Goal: Information Seeking & Learning: Learn about a topic

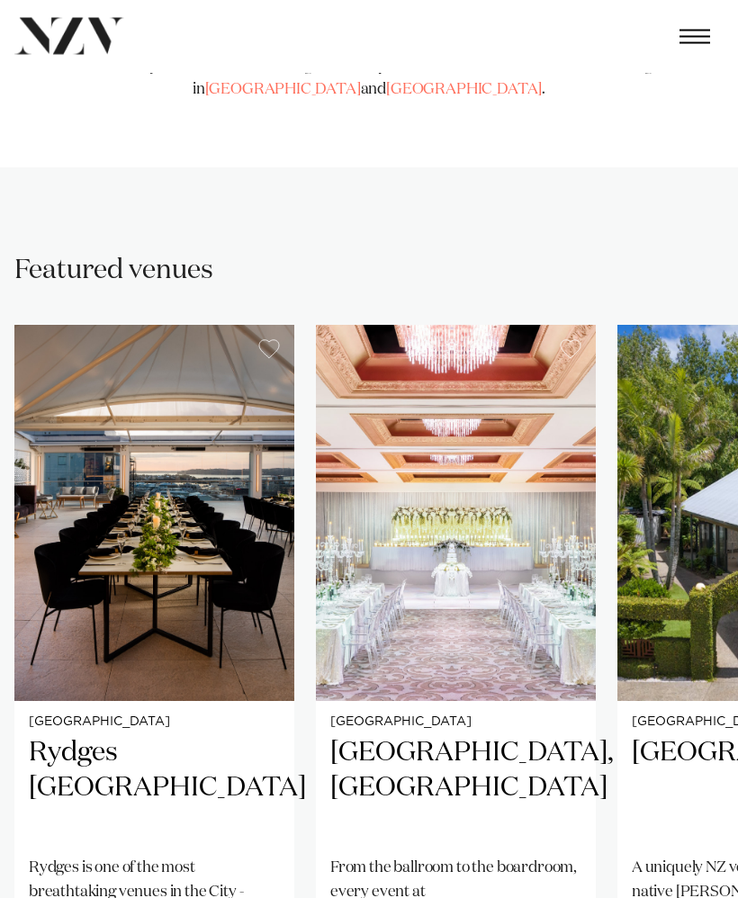
scroll to position [633, 0]
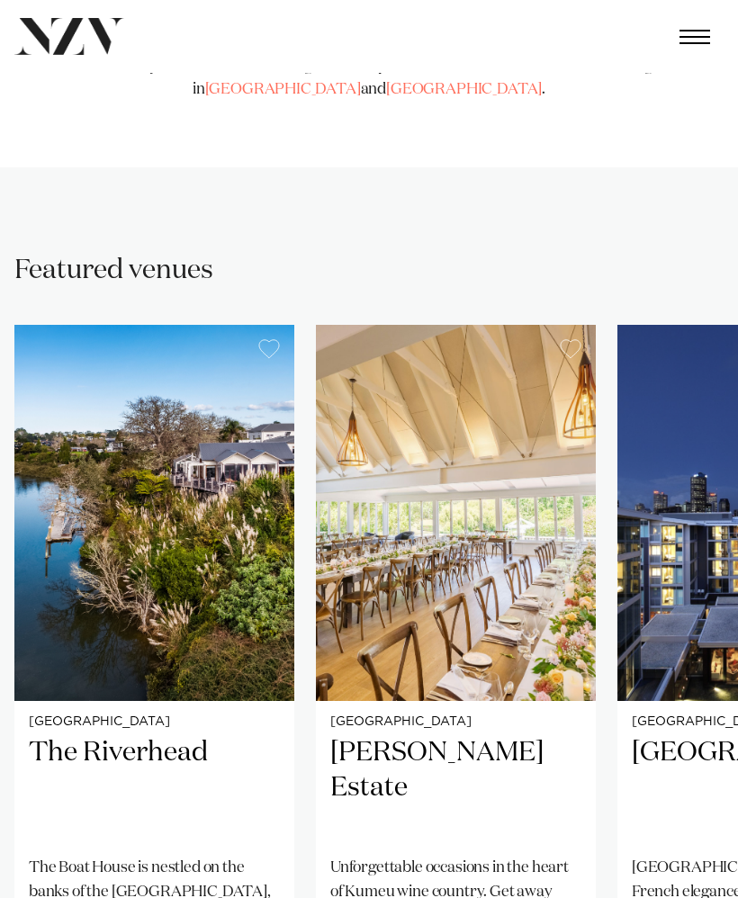
click at [524, 632] on img "7 / 25" at bounding box center [456, 512] width 280 height 375
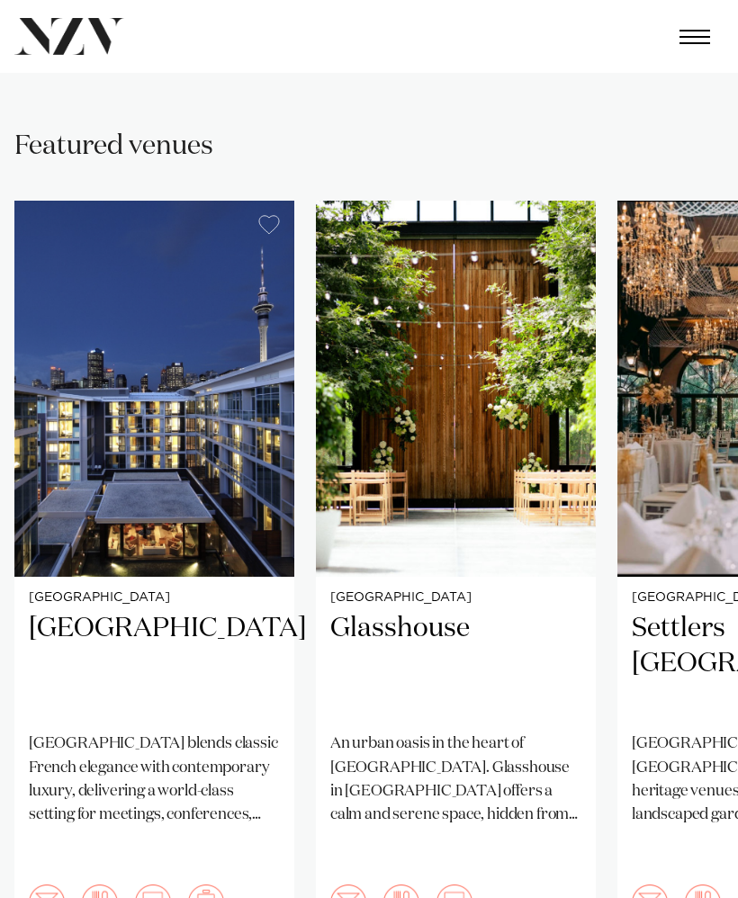
click at [466, 485] on img "9 / 25" at bounding box center [456, 388] width 280 height 375
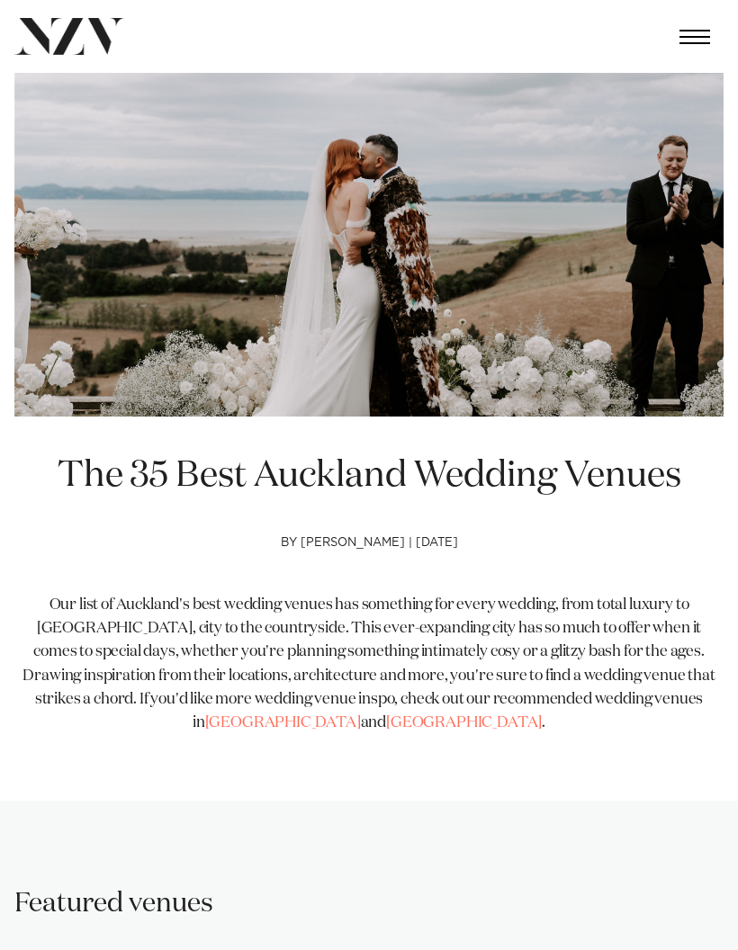
scroll to position [731, 0]
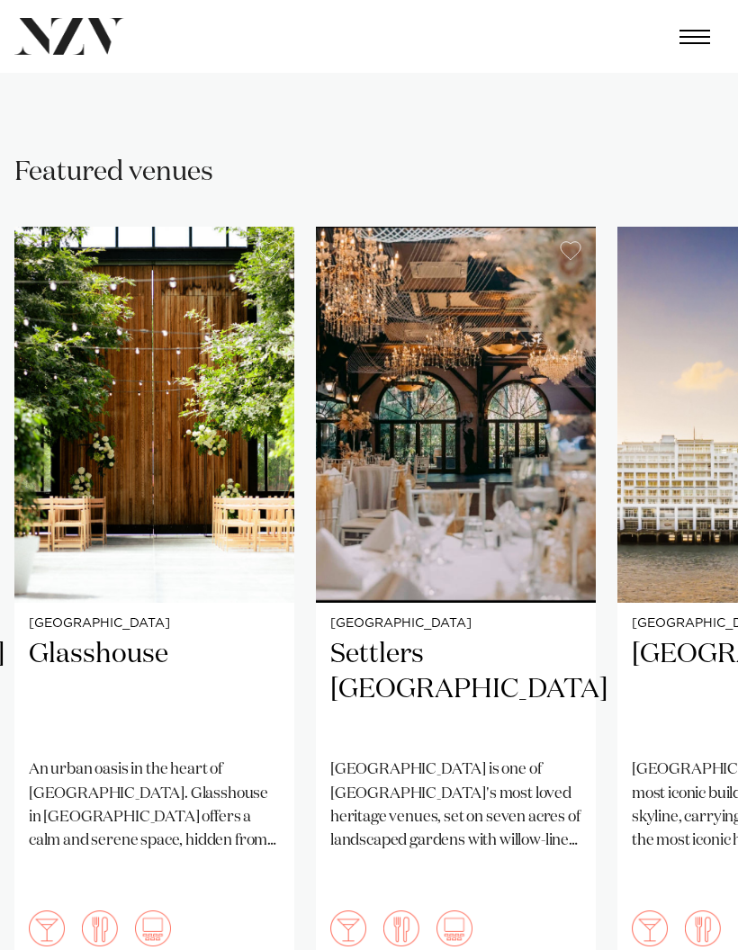
click at [463, 538] on img "10 / 25" at bounding box center [456, 414] width 280 height 375
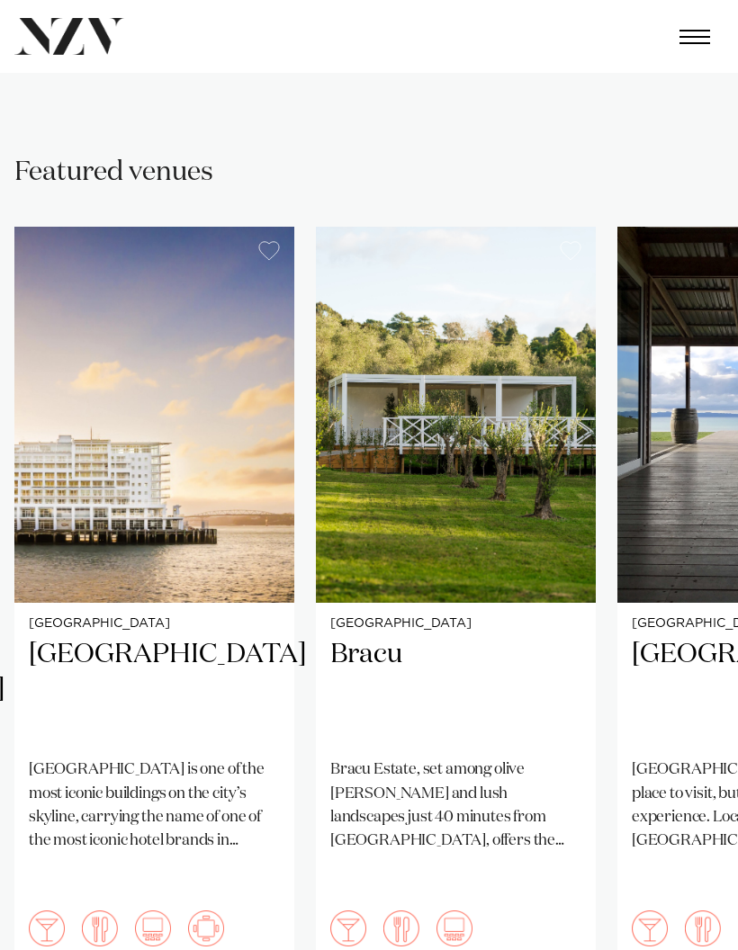
click at [494, 505] on img "12 / 25" at bounding box center [456, 414] width 280 height 375
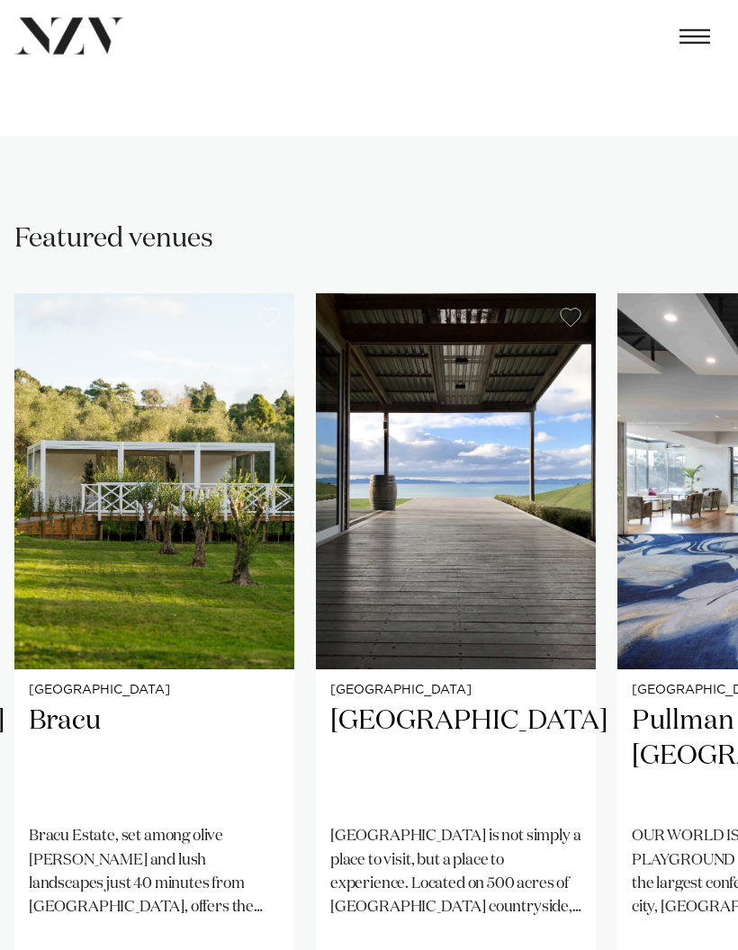
scroll to position [665, 0]
click at [523, 561] on img "13 / 25" at bounding box center [456, 480] width 280 height 375
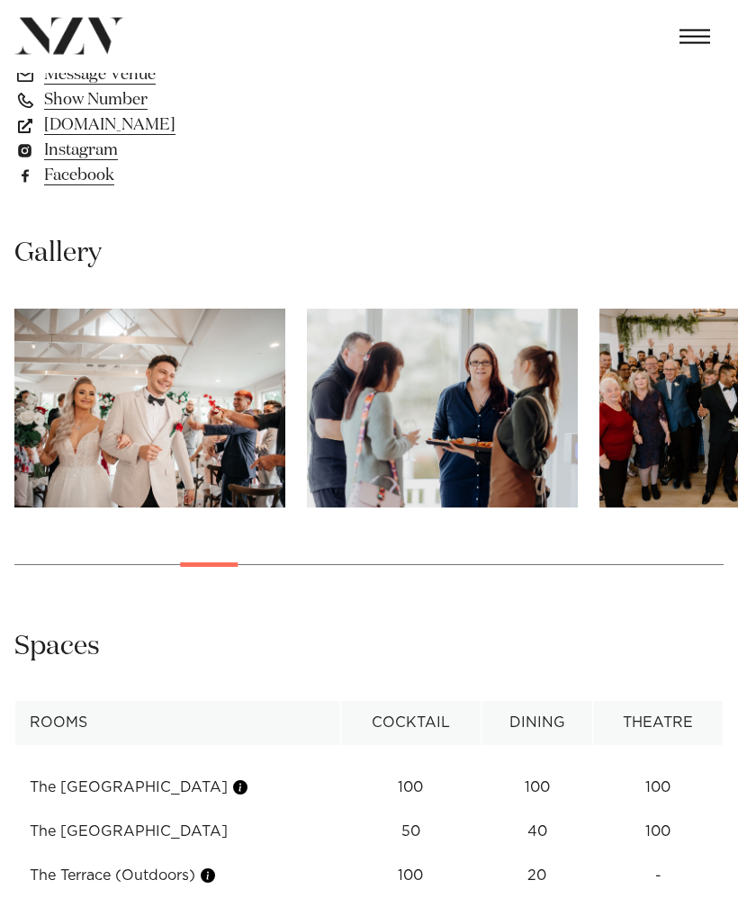
scroll to position [1161, 0]
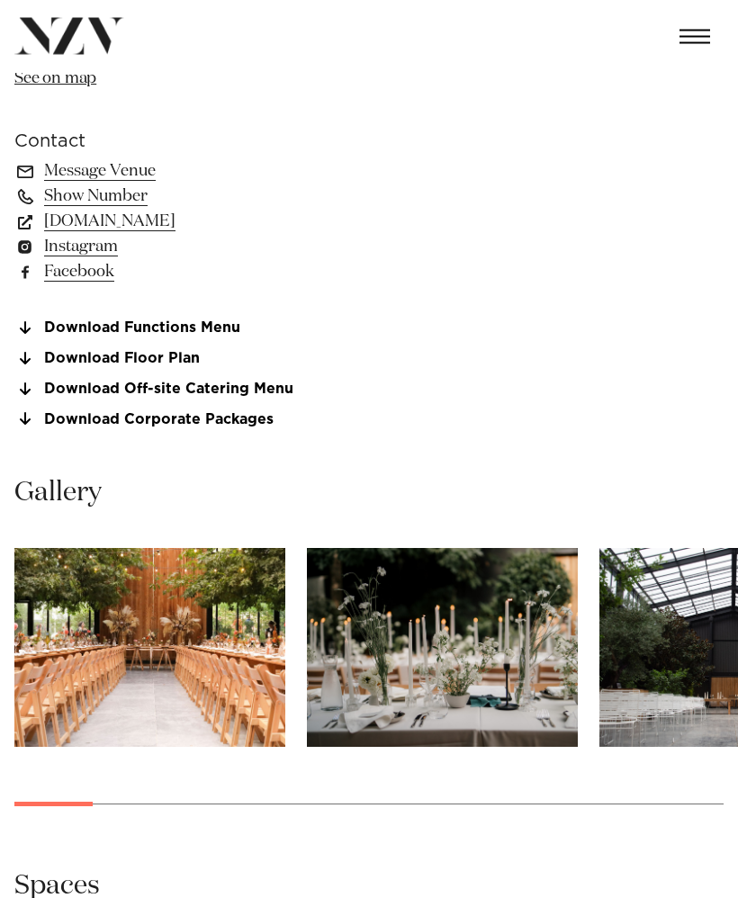
scroll to position [1010, 0]
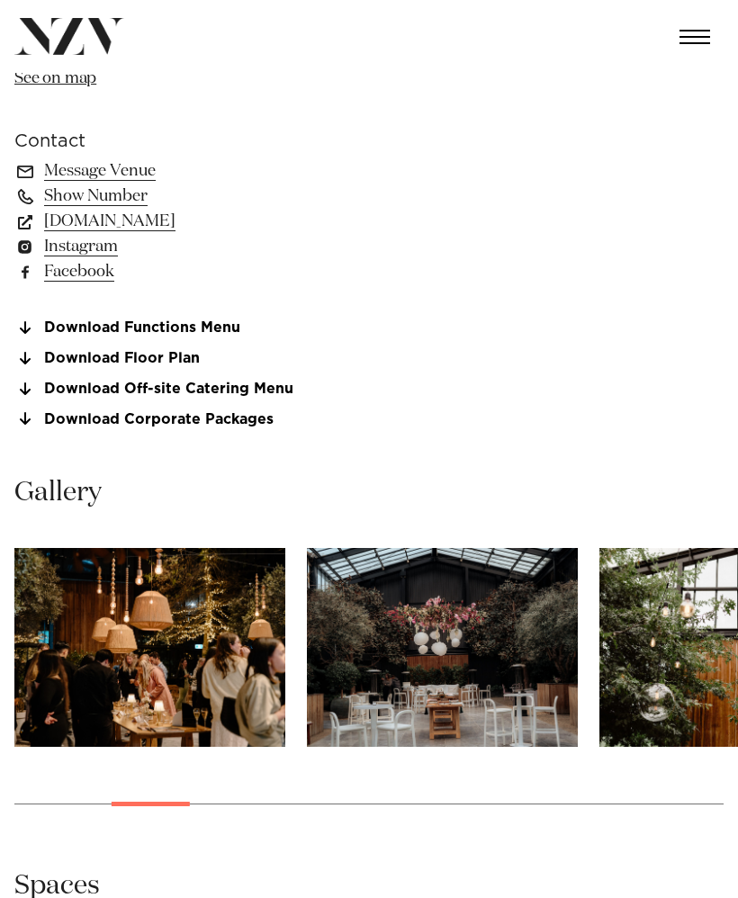
click at [182, 355] on link "Download Floor Plan" at bounding box center [160, 359] width 293 height 16
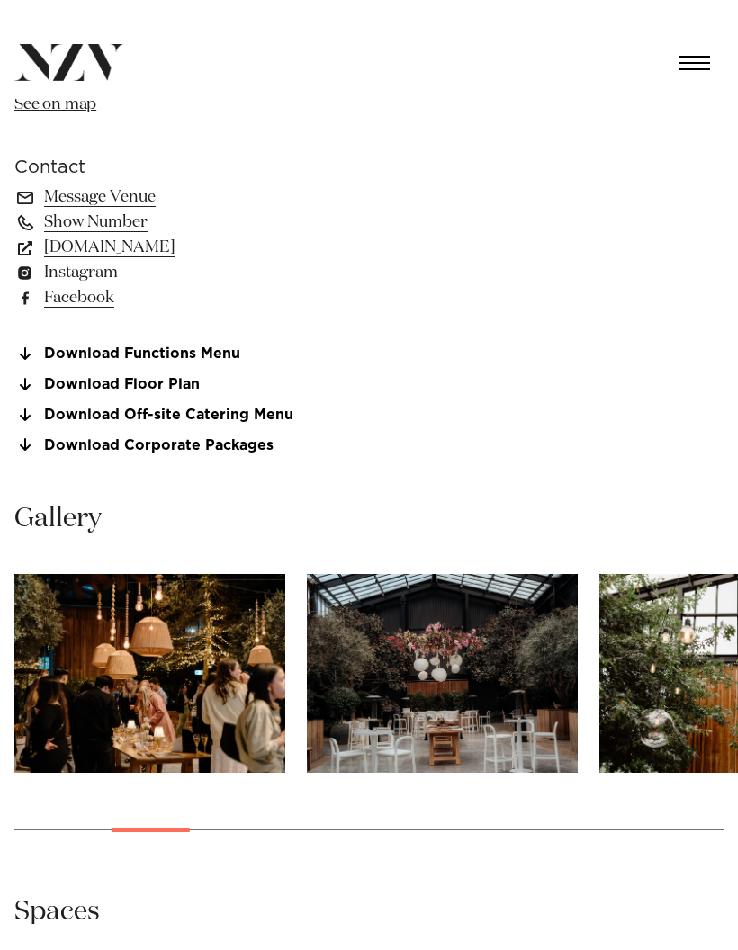
scroll to position [1082, 0]
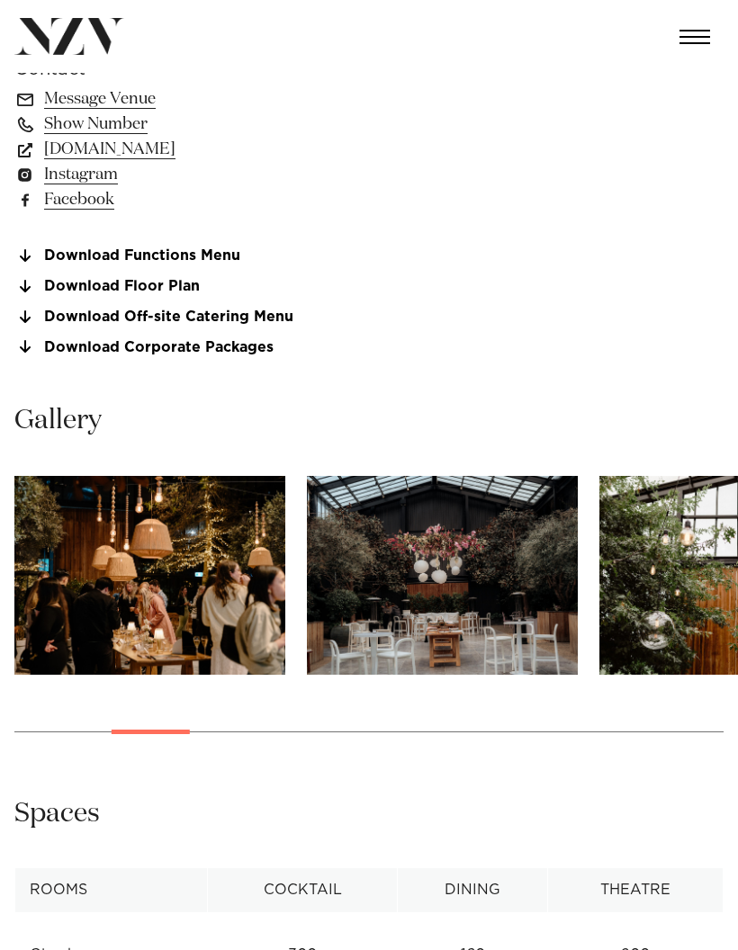
click at [224, 257] on link "Download Functions Menu" at bounding box center [160, 256] width 293 height 16
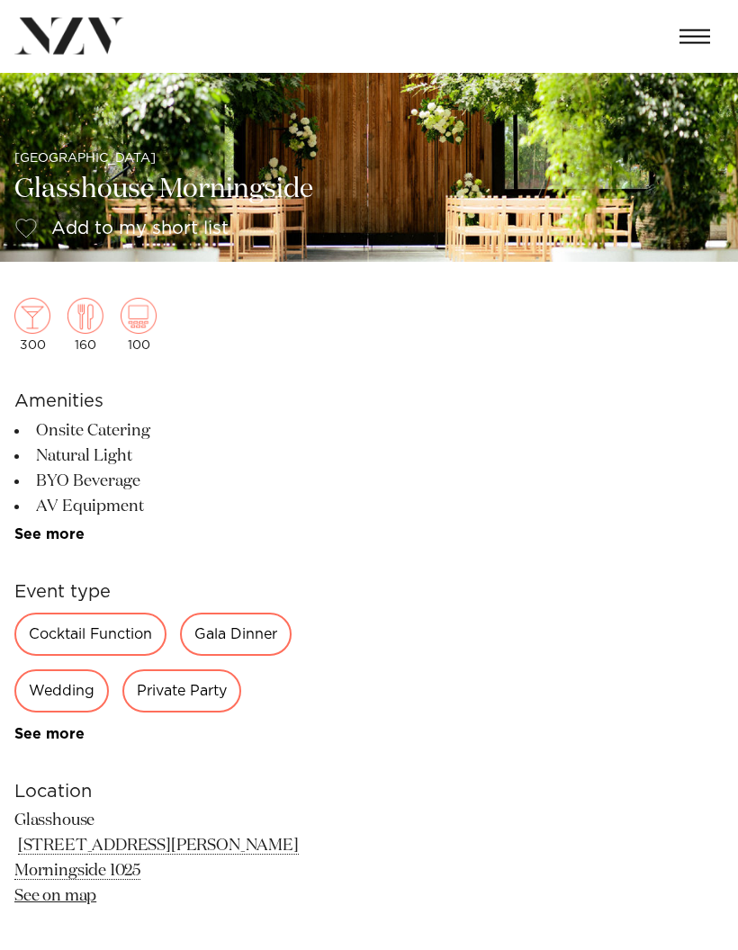
scroll to position [0, 0]
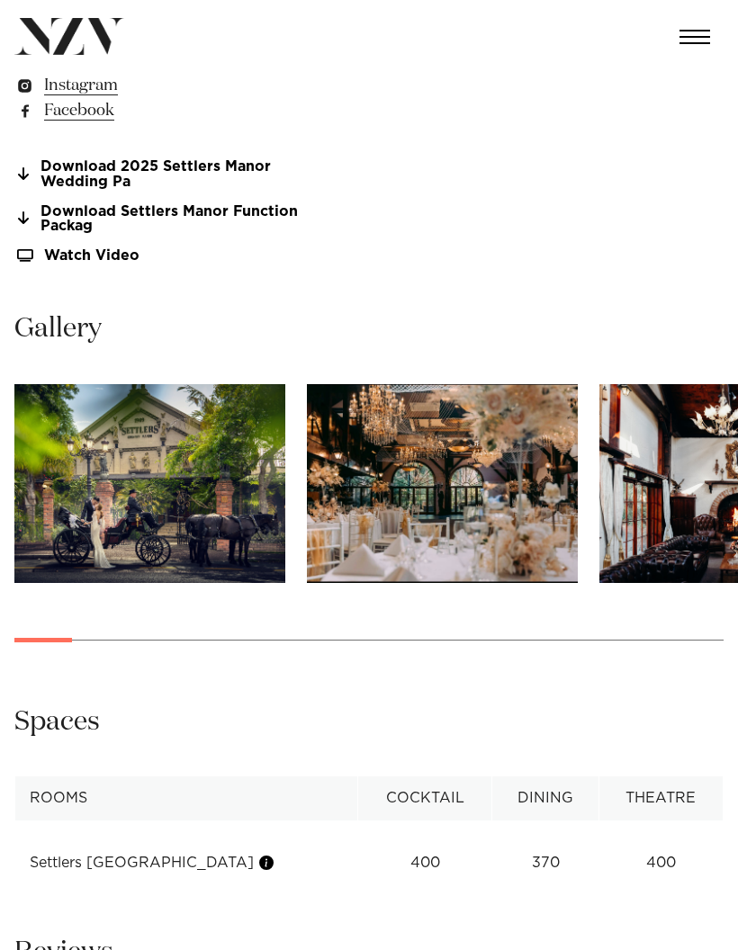
scroll to position [1201, 0]
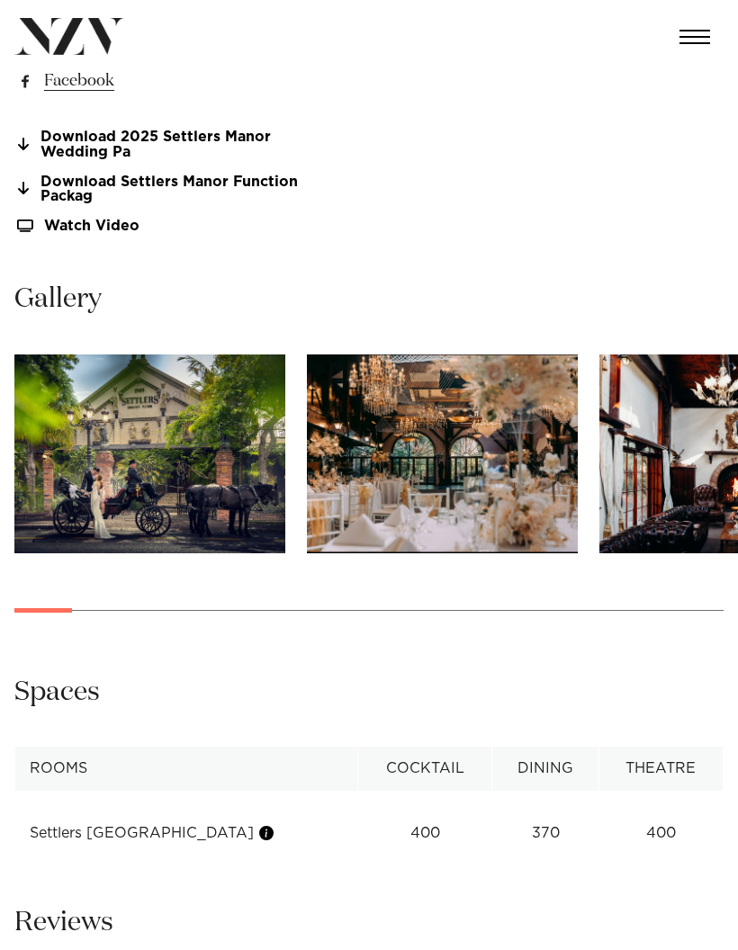
click at [229, 474] on img "1 / 30" at bounding box center [149, 454] width 271 height 199
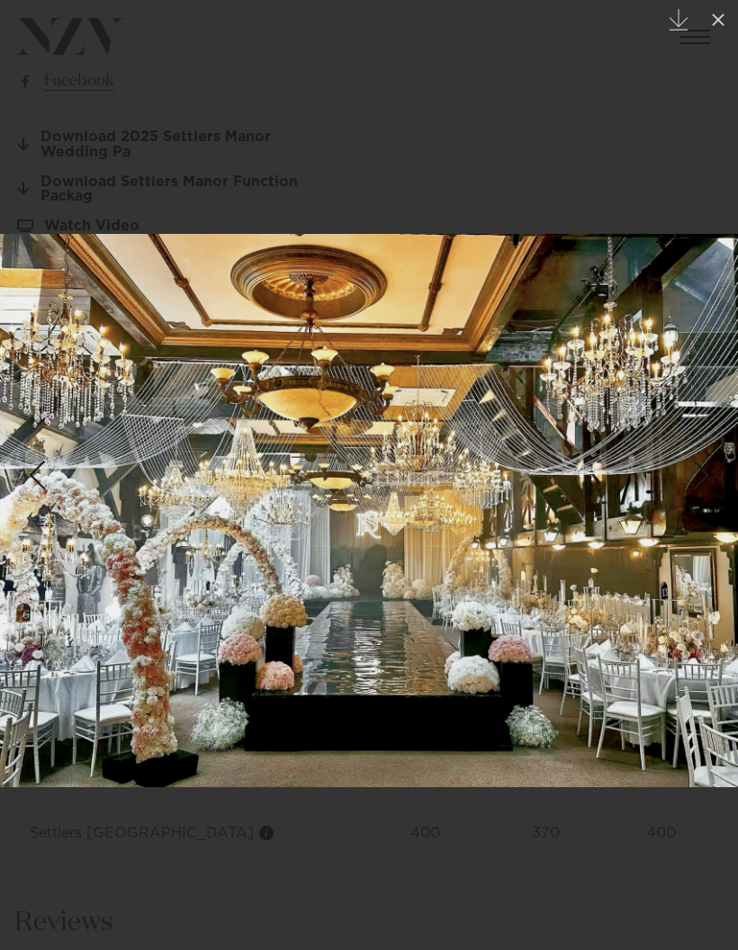
click at [712, 32] on button at bounding box center [718, 20] width 40 height 40
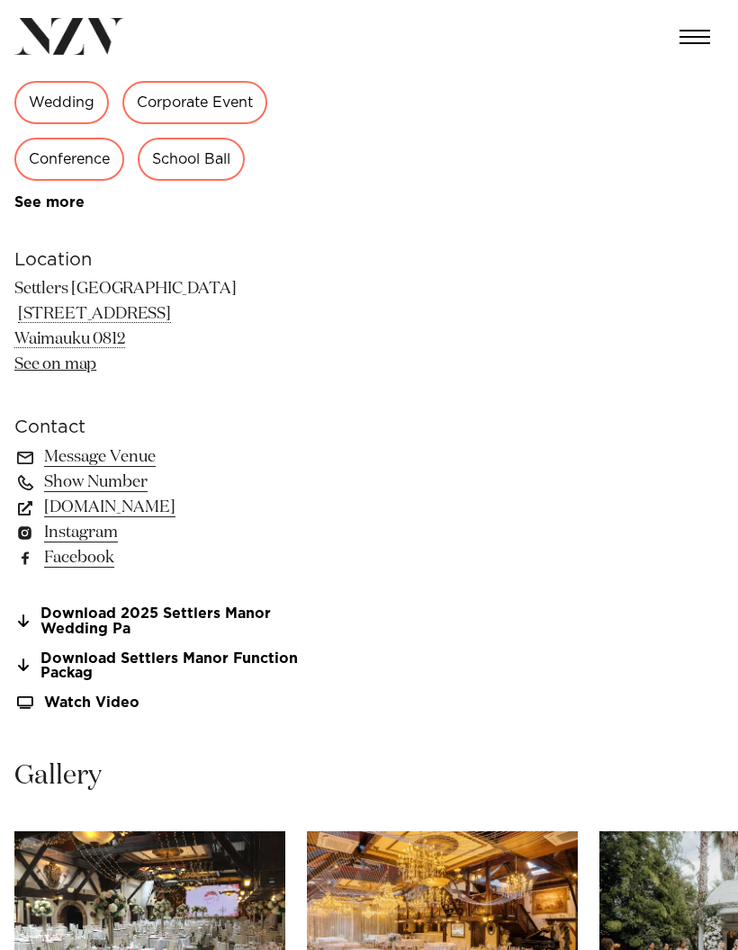
scroll to position [721, 0]
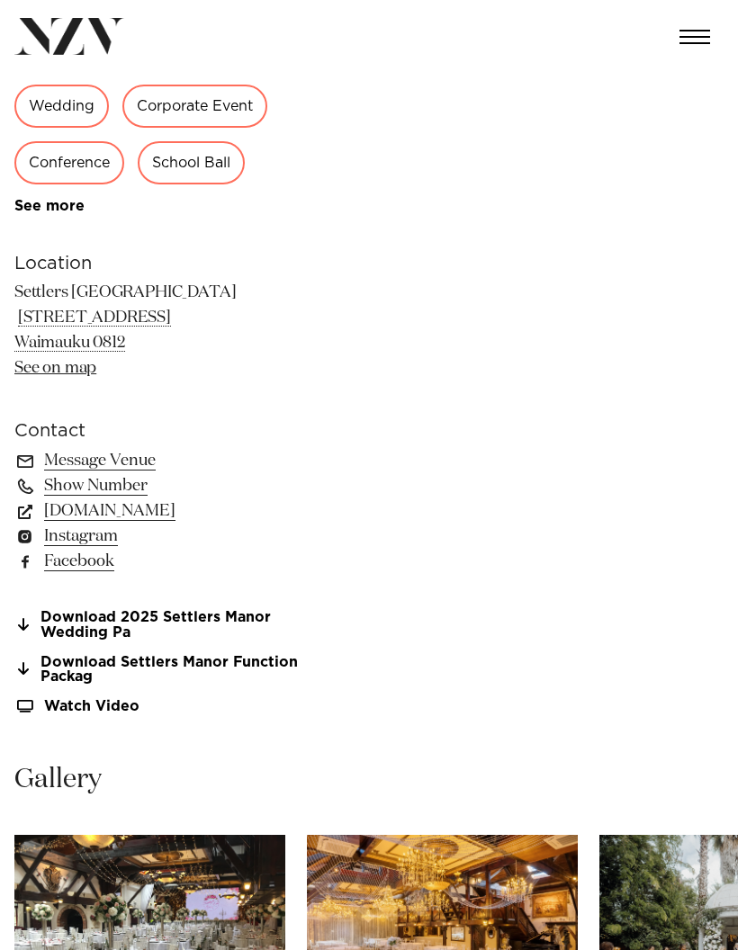
click at [39, 373] on link "See on map" at bounding box center [55, 368] width 82 height 16
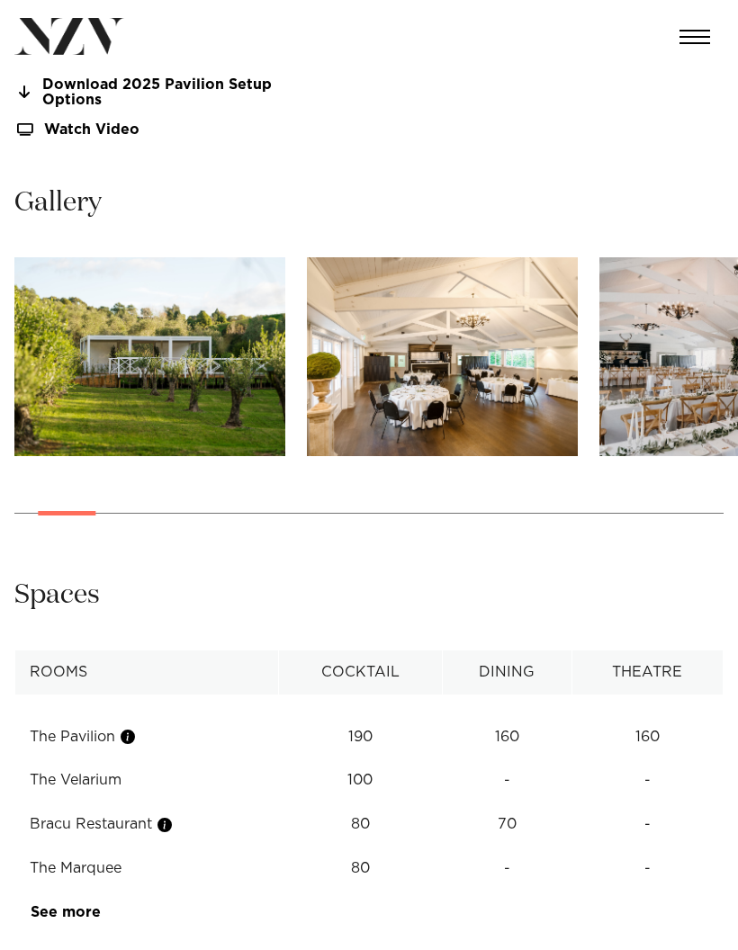
scroll to position [1425, 0]
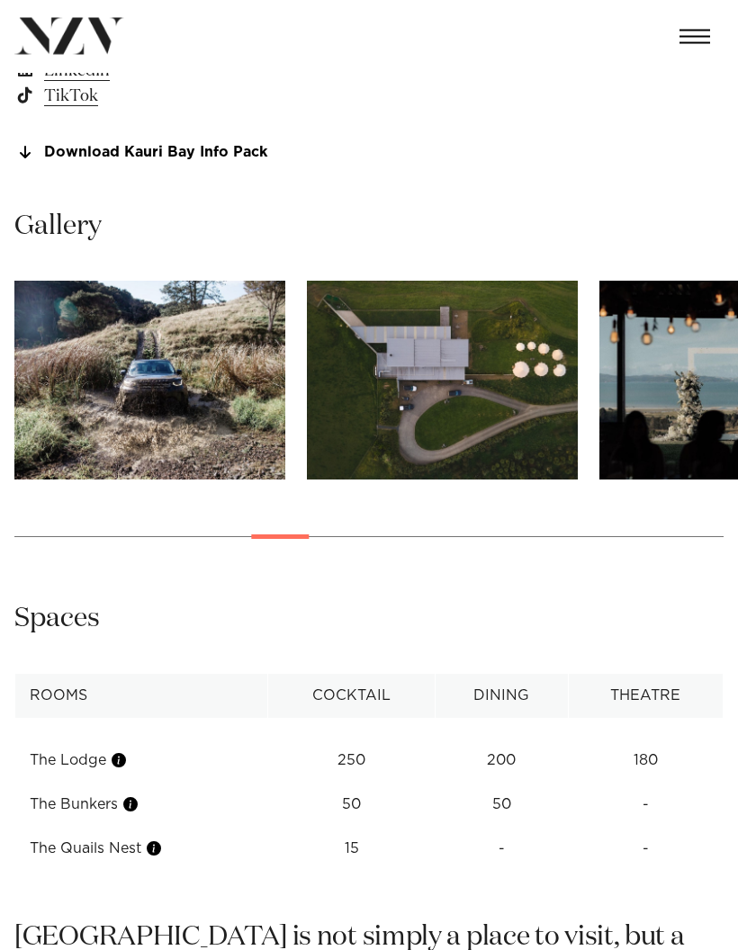
scroll to position [1217, 0]
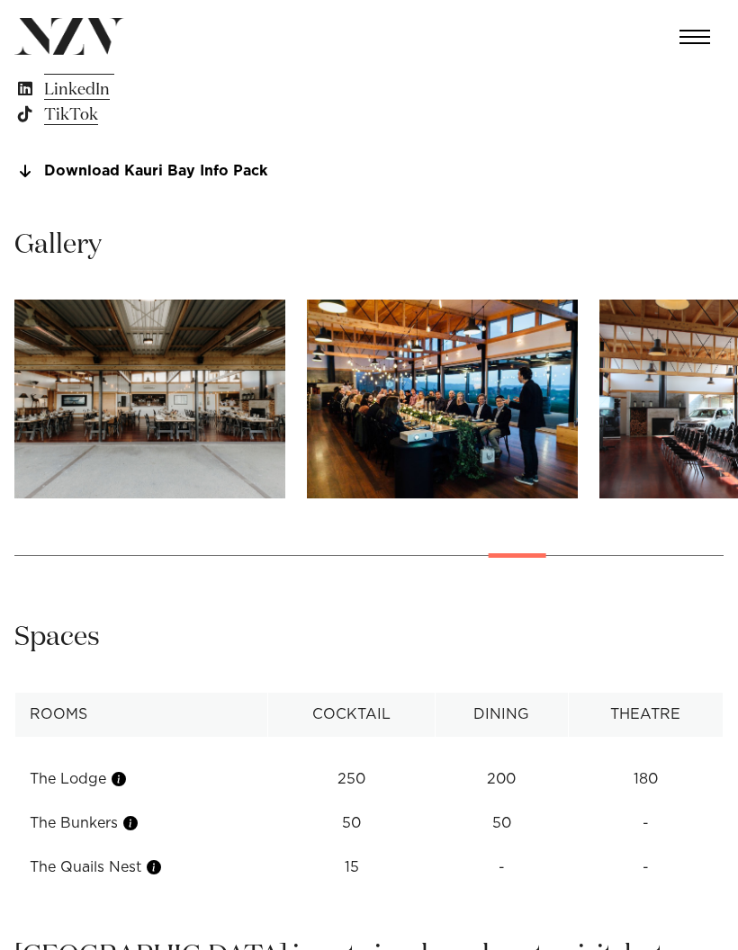
click at [81, 394] on img "21 / 30" at bounding box center [149, 399] width 271 height 199
